Goal: Task Accomplishment & Management: Manage account settings

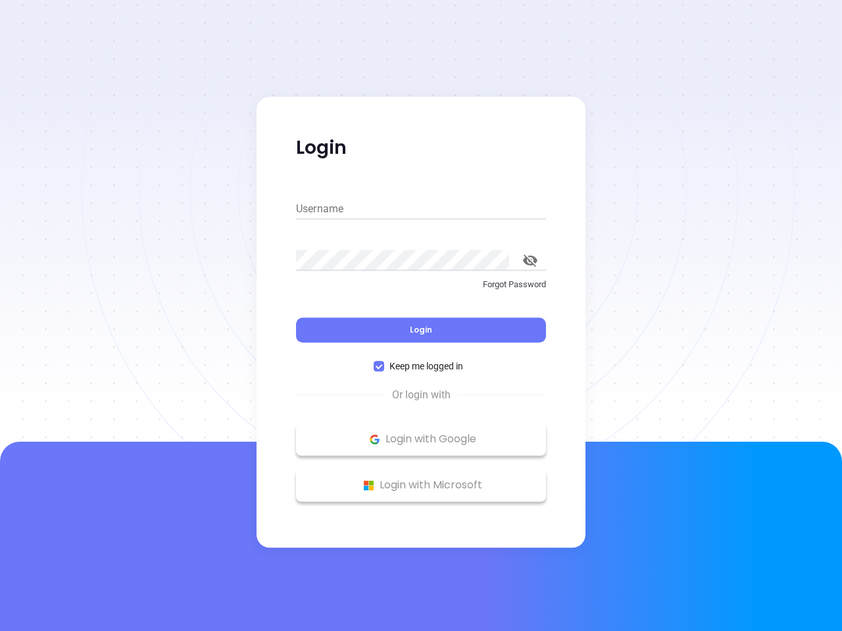
click at [421, 316] on div "Login" at bounding box center [421, 322] width 250 height 41
click at [421, 209] on input "Username" at bounding box center [421, 209] width 250 height 21
click at [530, 260] on icon "toggle password visibility" at bounding box center [530, 261] width 14 height 12
click at [421, 330] on span "Login" at bounding box center [421, 329] width 22 height 11
click at [421, 366] on span "Keep me logged in" at bounding box center [426, 366] width 84 height 14
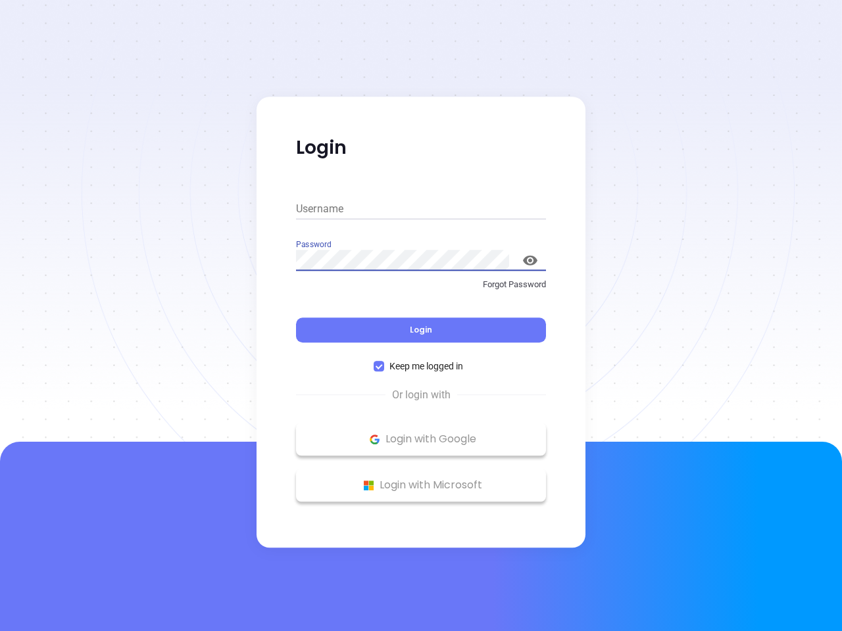
click at [384, 366] on input "Keep me logged in" at bounding box center [379, 366] width 11 height 11
checkbox input "false"
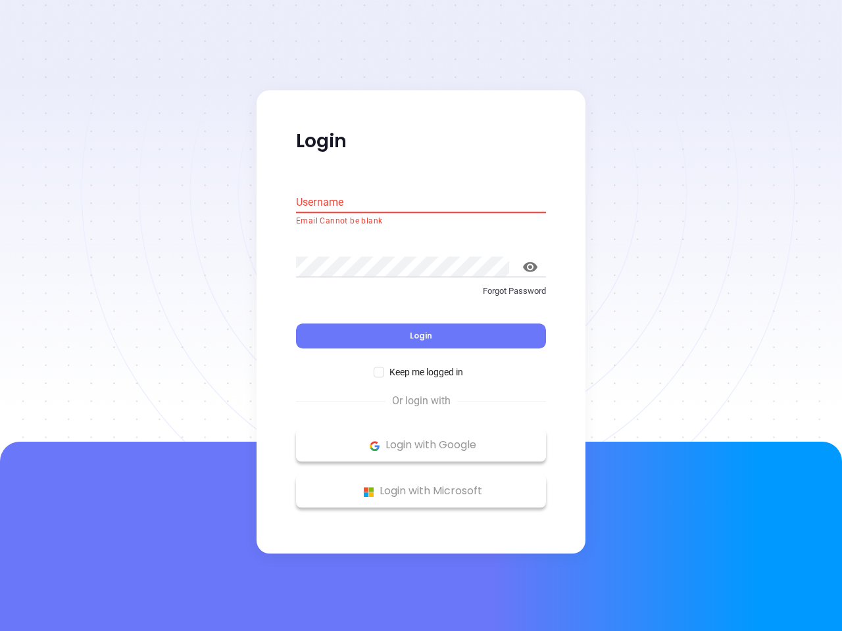
click at [421, 439] on p "Login with Google" at bounding box center [421, 446] width 237 height 20
click at [421, 485] on p "Login with Microsoft" at bounding box center [421, 492] width 237 height 20
